Goal: Book appointment/travel/reservation

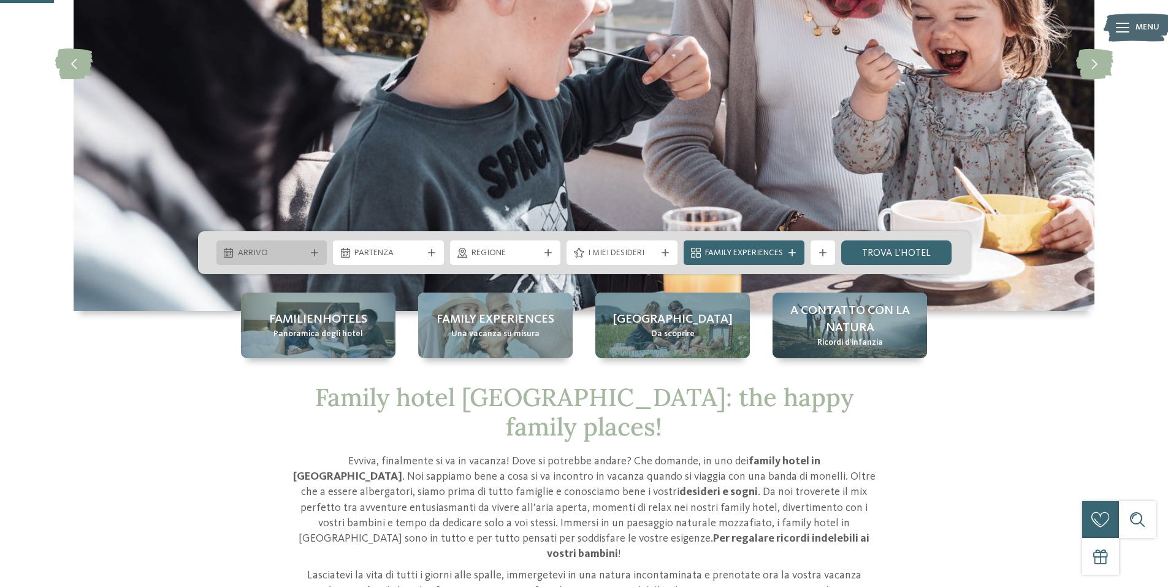
click at [312, 255] on icon at bounding box center [314, 252] width 7 height 7
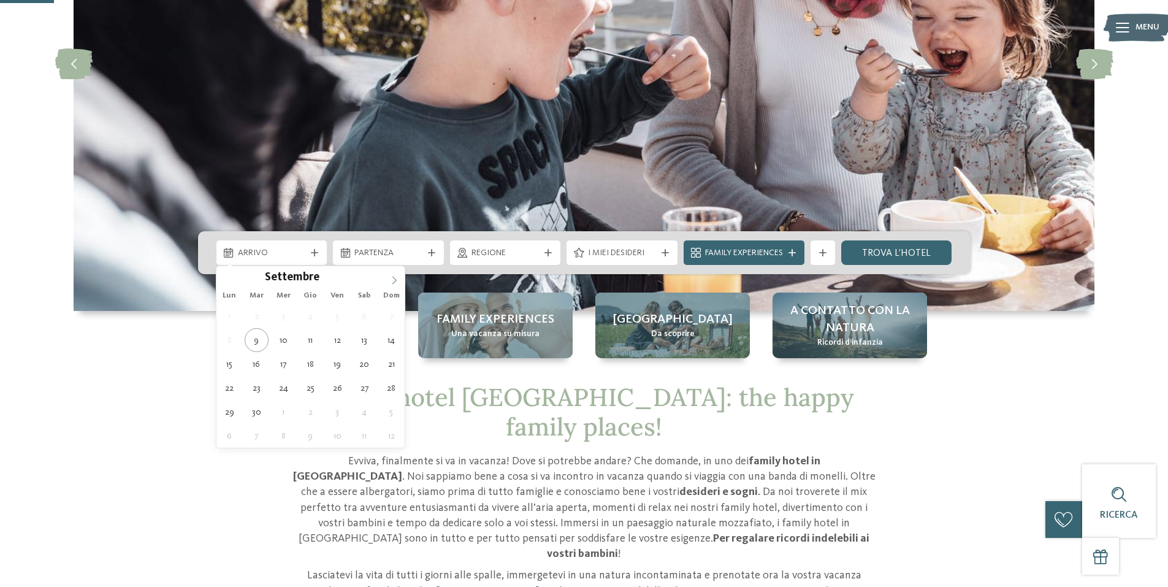
click at [392, 278] on icon at bounding box center [394, 280] width 9 height 9
type input "****"
click at [392, 278] on icon at bounding box center [394, 280] width 9 height 9
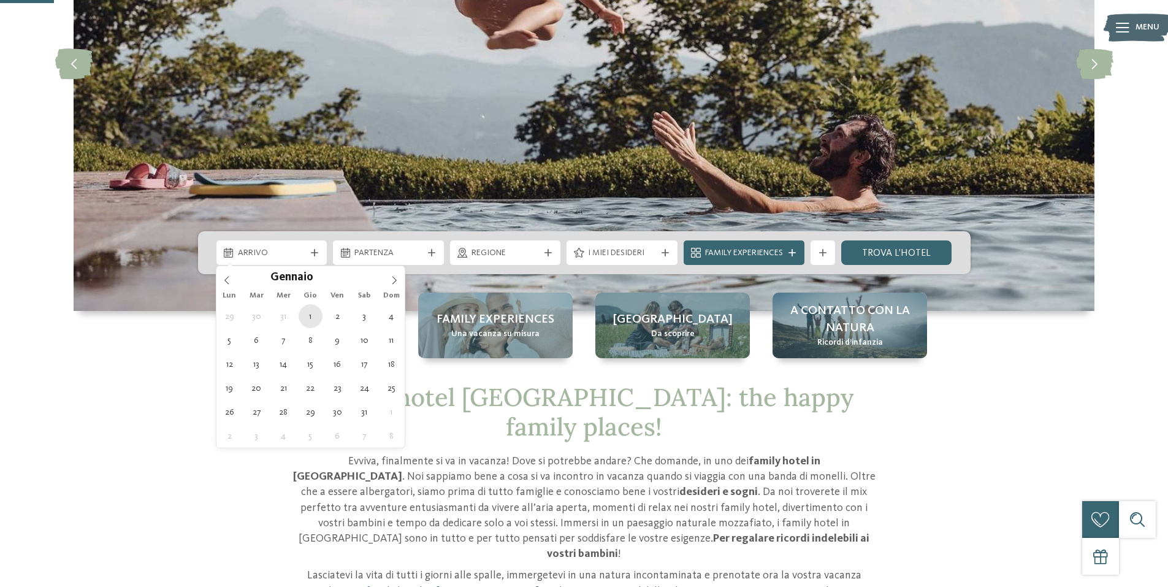
type div "01.01.2026"
type input "****"
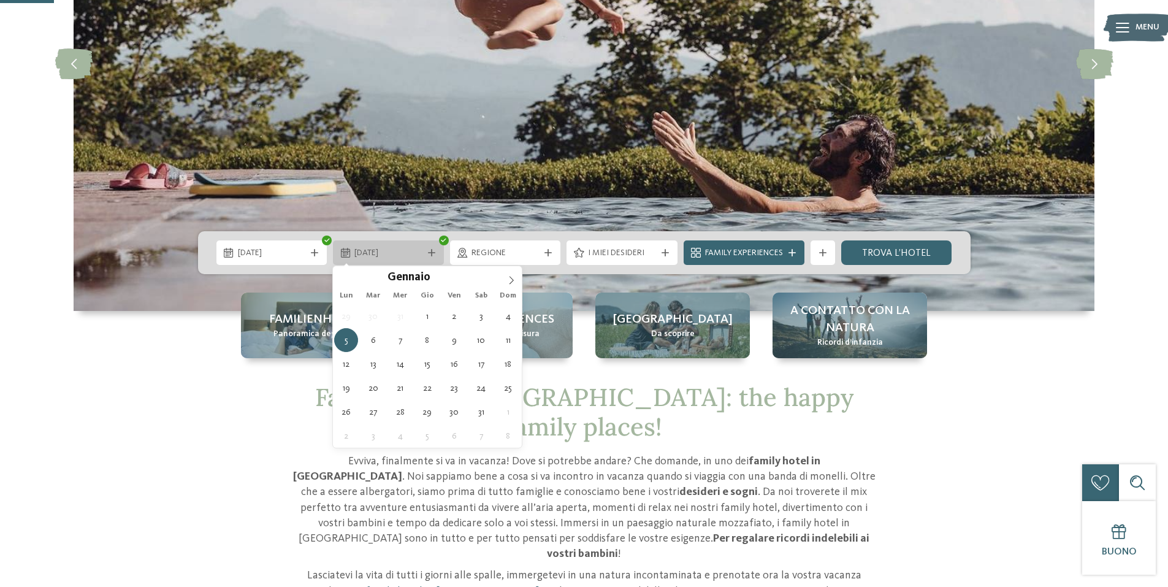
click at [432, 249] on icon at bounding box center [431, 252] width 7 height 7
type div "06.01.2026"
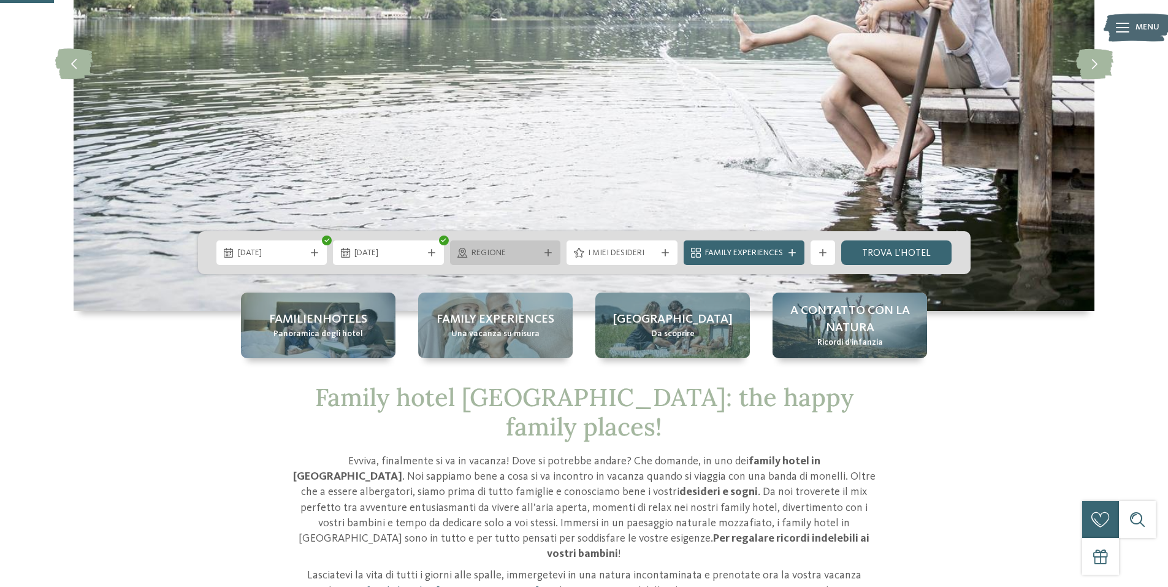
click at [504, 249] on span "Regione" at bounding box center [506, 253] width 68 height 12
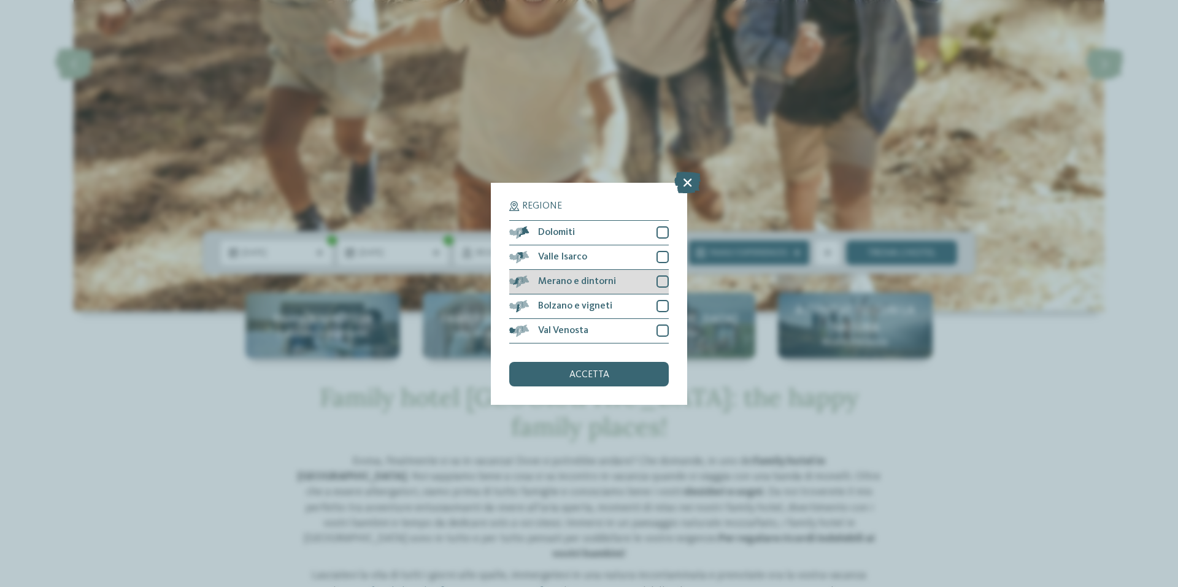
click at [662, 279] on div at bounding box center [662, 281] width 12 height 12
drag, startPoint x: 664, startPoint y: 260, endPoint x: 662, endPoint y: 254, distance: 6.4
click at [664, 258] on div at bounding box center [662, 257] width 12 height 12
click at [664, 233] on div at bounding box center [662, 232] width 12 height 12
click at [661, 326] on div at bounding box center [662, 330] width 12 height 12
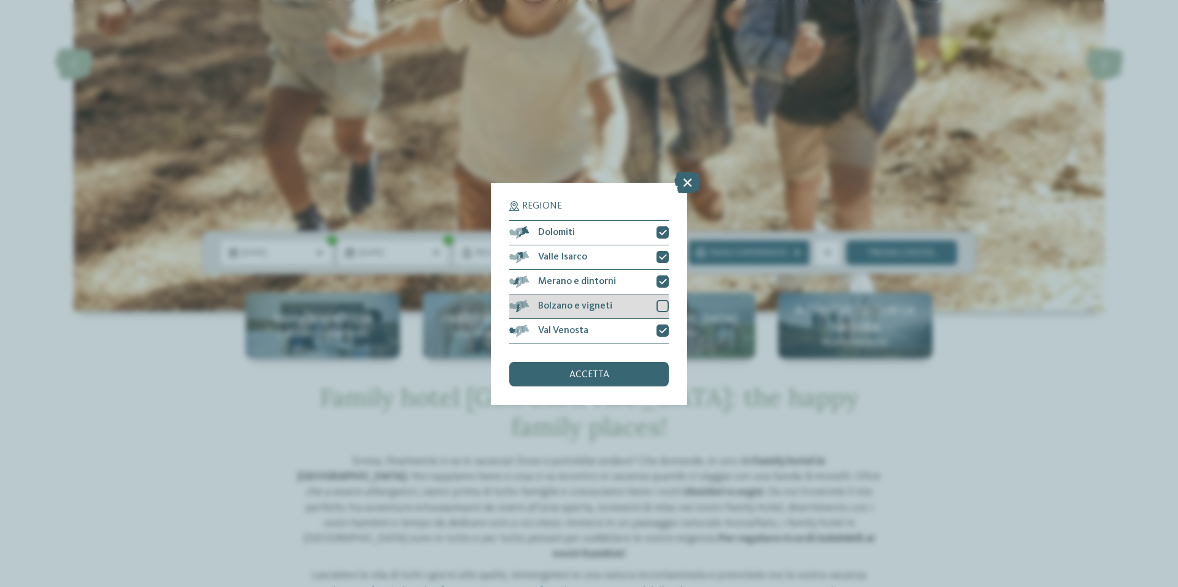
click at [663, 304] on div at bounding box center [662, 306] width 12 height 12
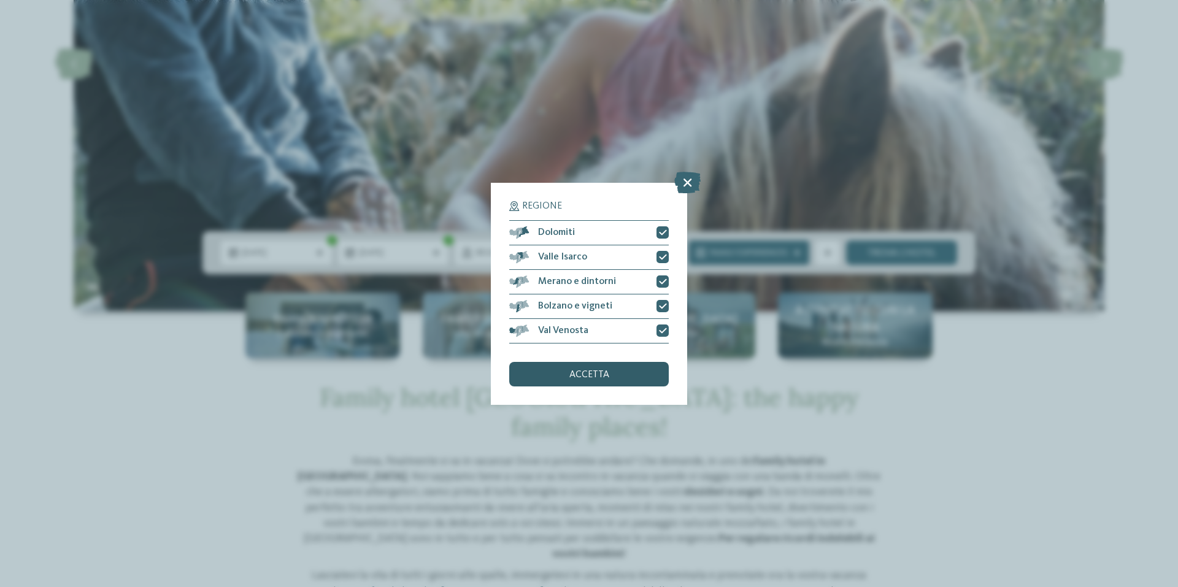
click at [627, 371] on div "accetta" at bounding box center [588, 374] width 159 height 25
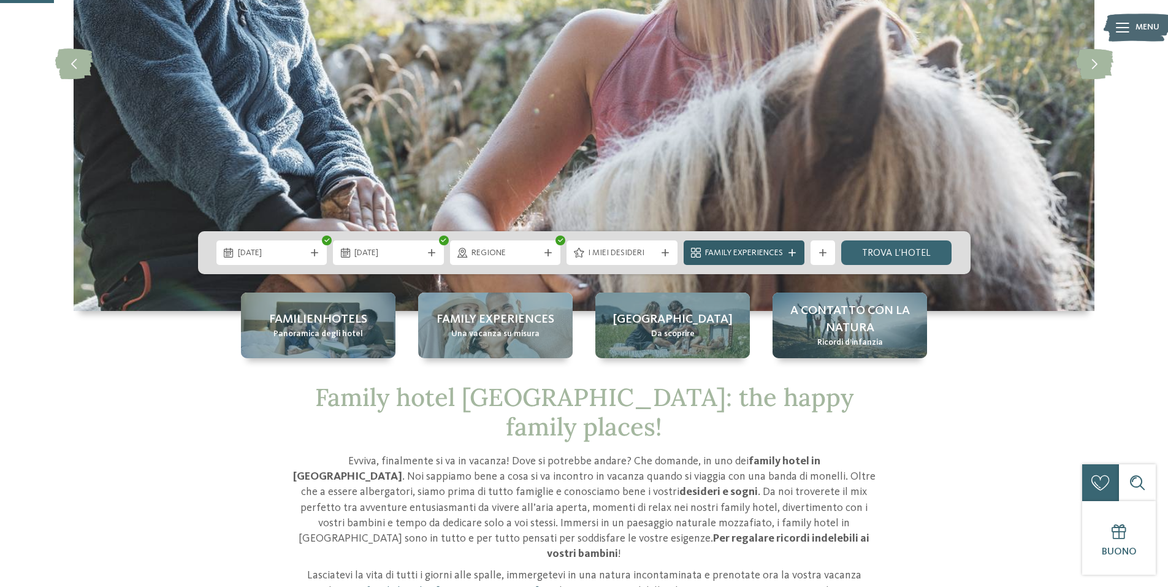
click at [748, 248] on span "Family Experiences" at bounding box center [744, 253] width 78 height 12
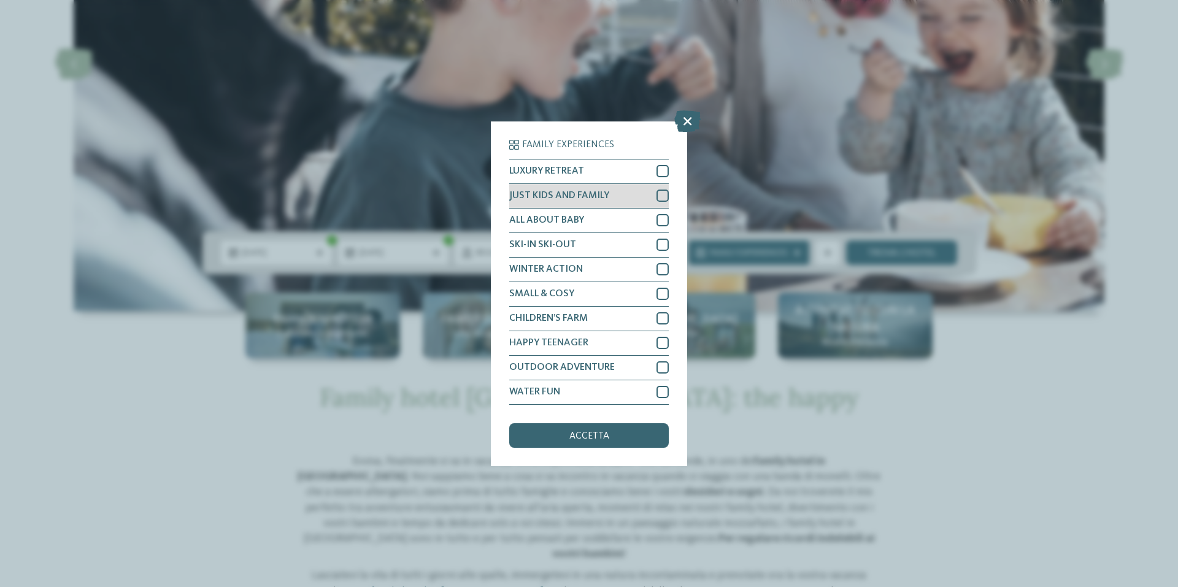
click at [661, 196] on div at bounding box center [662, 196] width 12 height 12
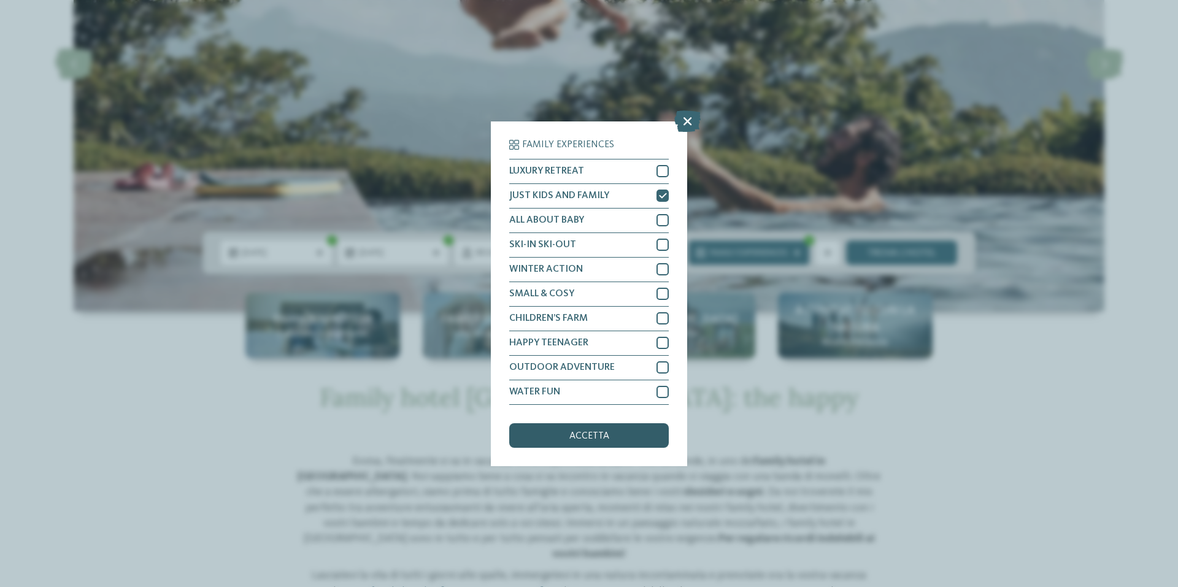
click at [587, 434] on span "accetta" at bounding box center [589, 436] width 40 height 10
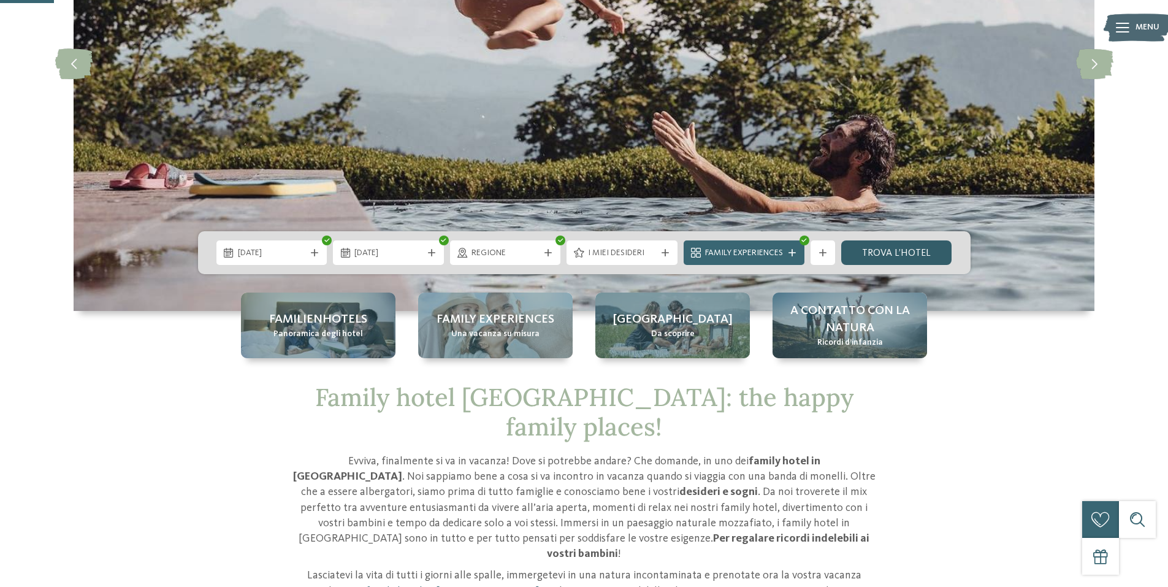
click at [884, 251] on link "trova l’hotel" at bounding box center [896, 252] width 111 height 25
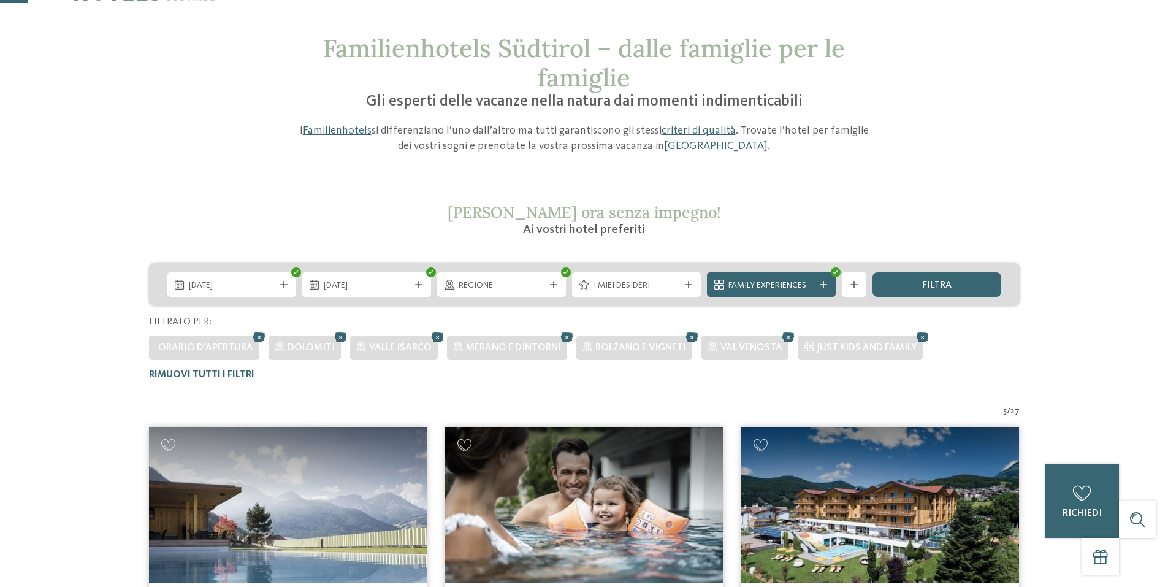
scroll to position [34, 0]
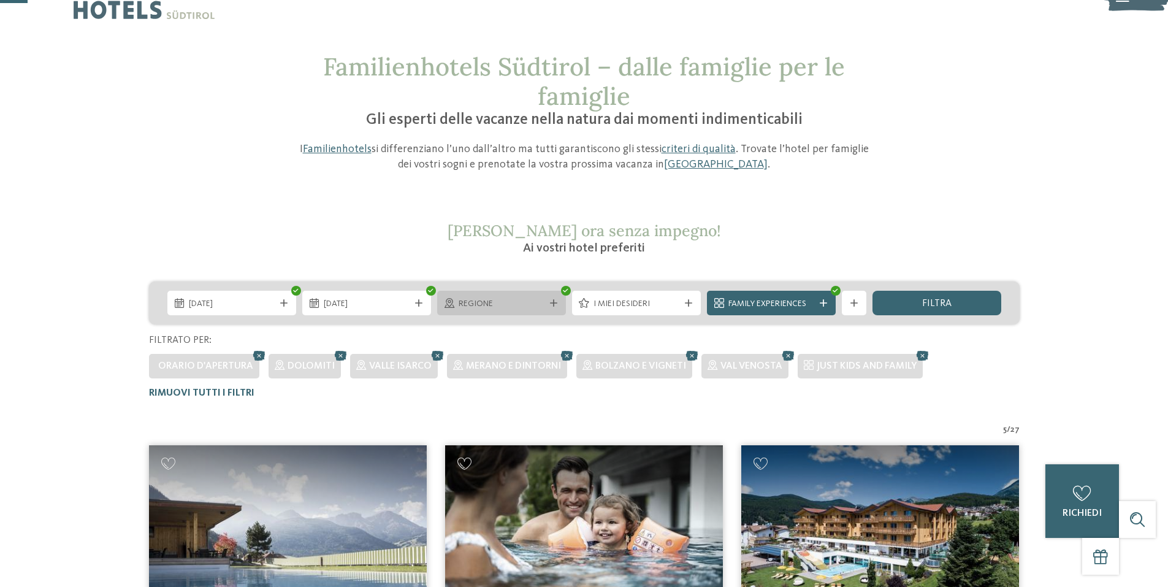
click at [552, 299] on div "Regione" at bounding box center [501, 303] width 129 height 25
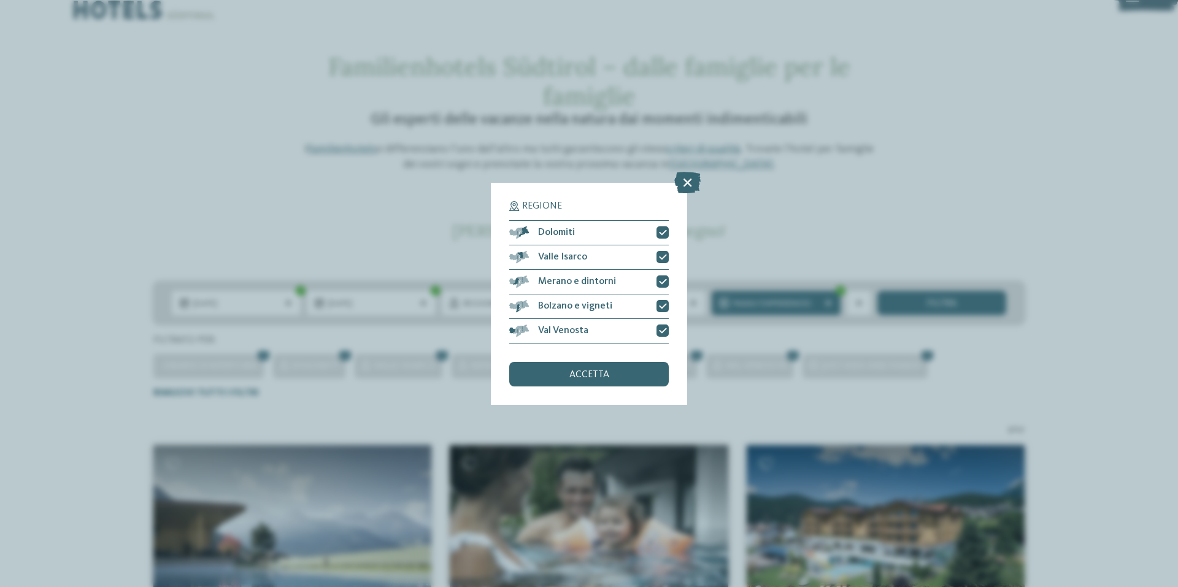
click at [684, 177] on icon at bounding box center [687, 181] width 26 height 21
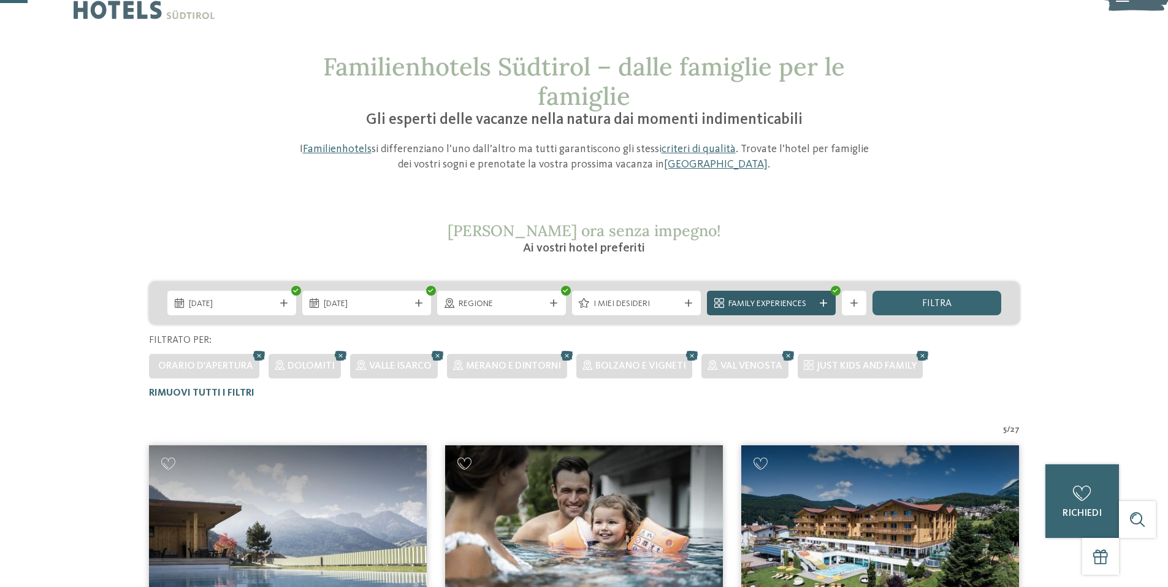
click at [825, 302] on icon at bounding box center [823, 302] width 7 height 7
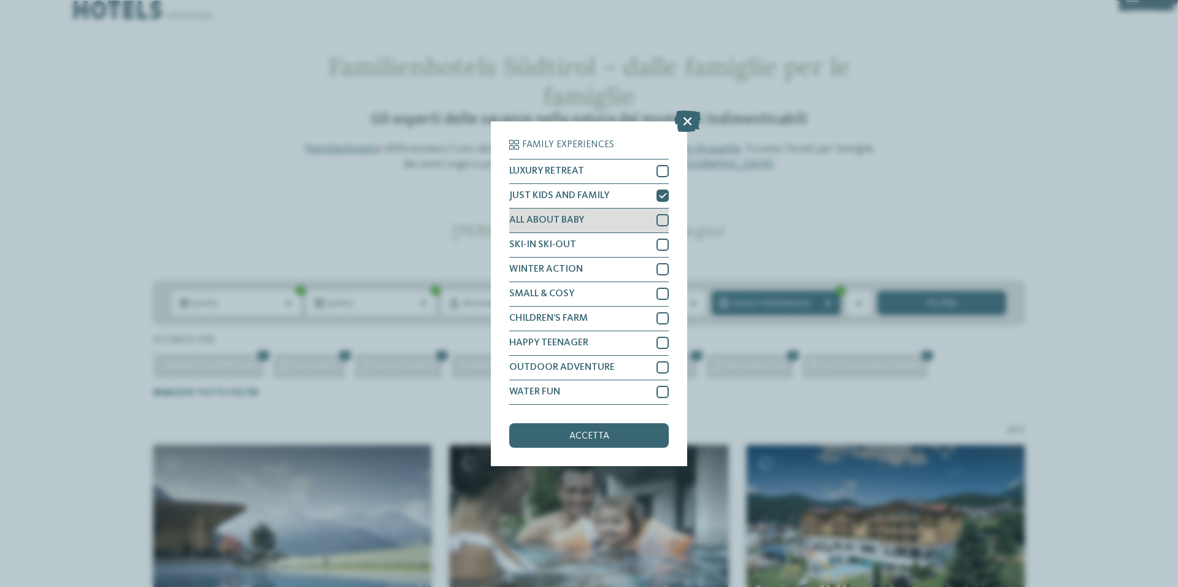
click at [661, 215] on div at bounding box center [662, 220] width 12 height 12
click at [619, 432] on div "accetta" at bounding box center [588, 435] width 159 height 25
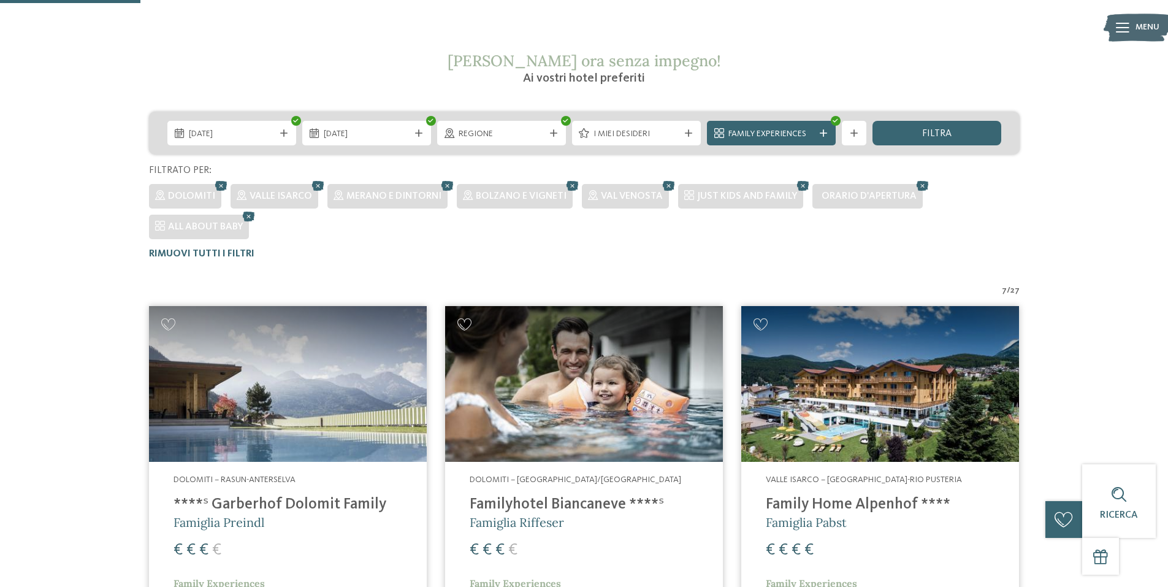
scroll to position [188, 0]
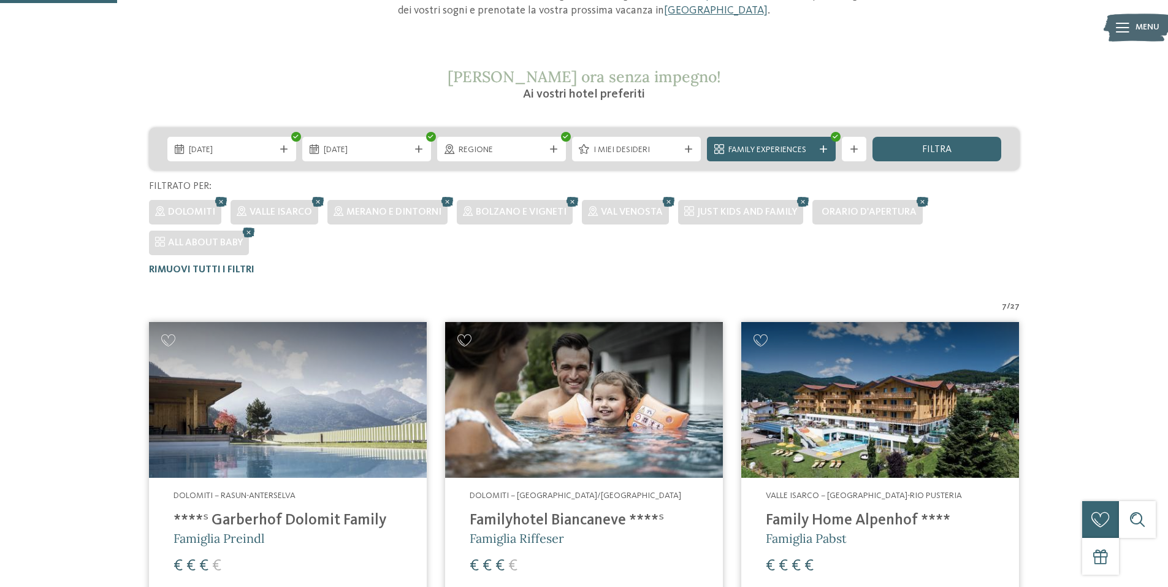
click at [251, 400] on img at bounding box center [288, 400] width 278 height 156
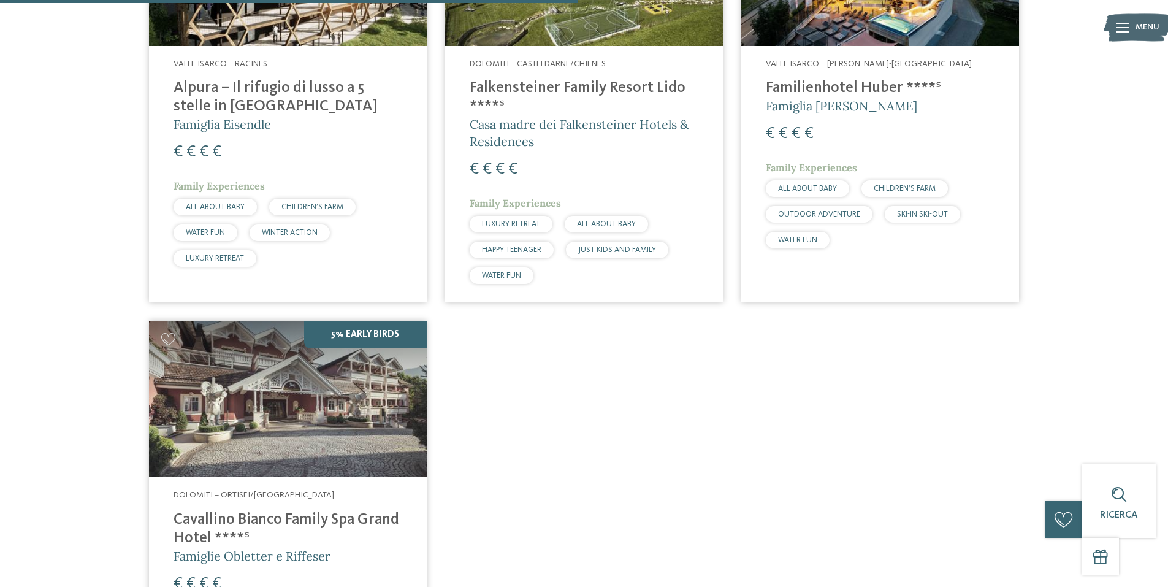
scroll to position [1108, 0]
